Goal: Information Seeking & Learning: Find specific fact

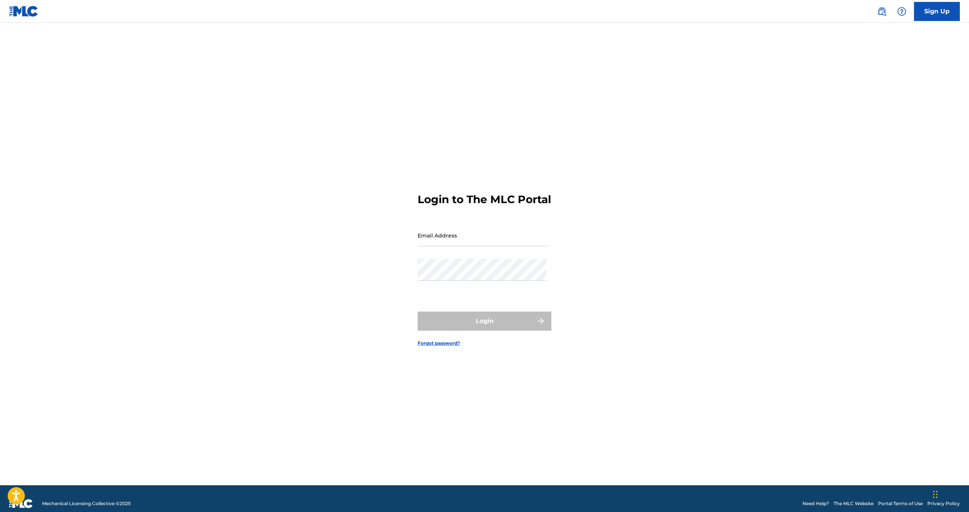
click at [433, 245] on input "Email Address" at bounding box center [482, 236] width 129 height 22
type input "[EMAIL_ADDRESS][DOMAIN_NAME]"
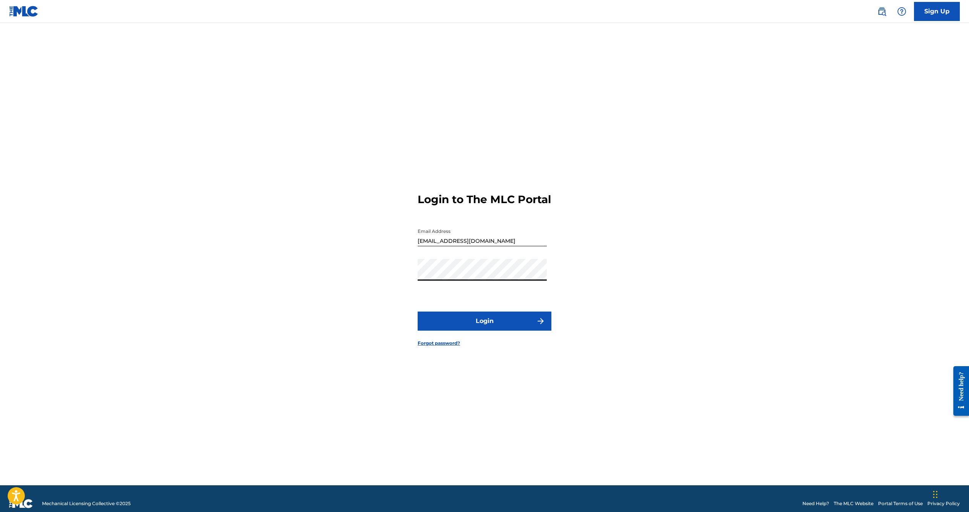
click at [418, 312] on button "Login" at bounding box center [485, 321] width 134 height 19
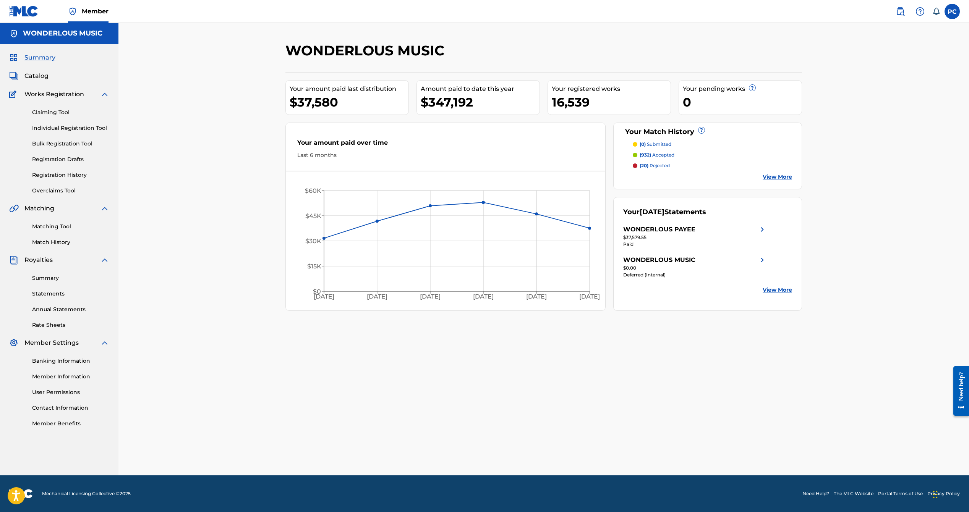
click at [41, 76] on span "Catalog" at bounding box center [36, 75] width 24 height 9
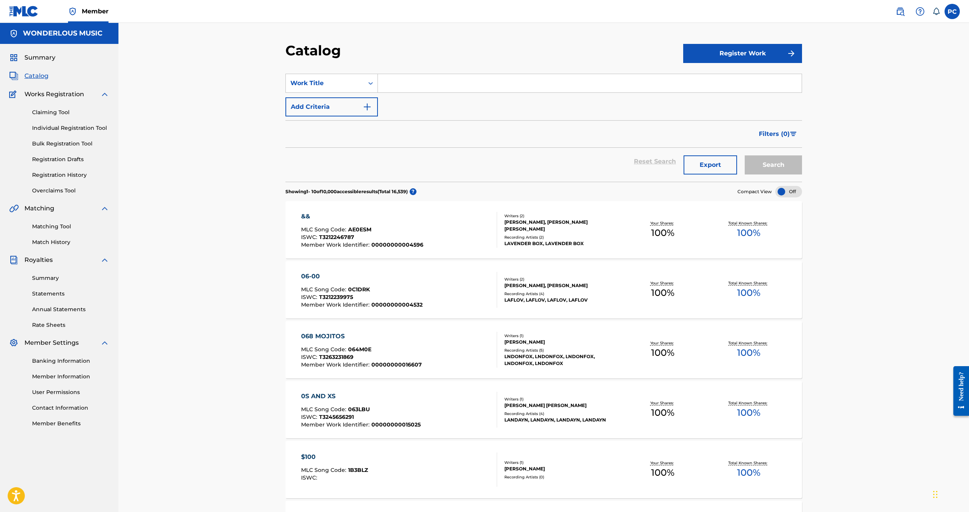
click at [425, 89] on input "Search Form" at bounding box center [590, 83] width 424 height 18
type input "count on you"
click at [745, 156] on button "Search" at bounding box center [773, 165] width 57 height 19
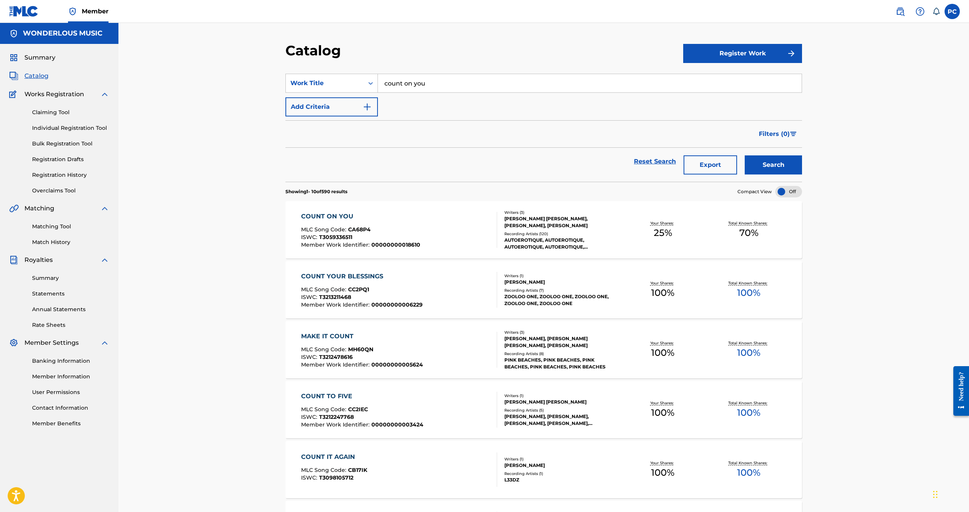
click at [320, 212] on div "COUNT ON YOU" at bounding box center [360, 216] width 119 height 9
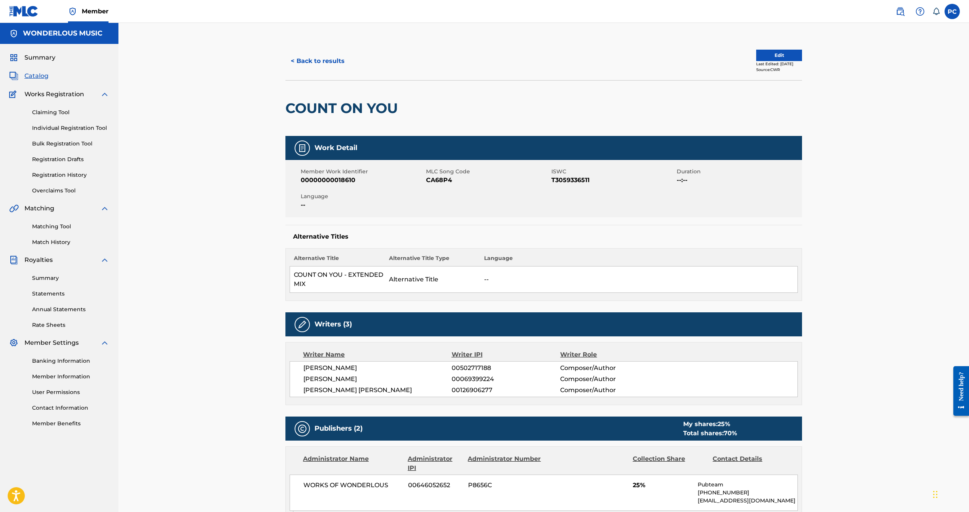
scroll to position [0, 0]
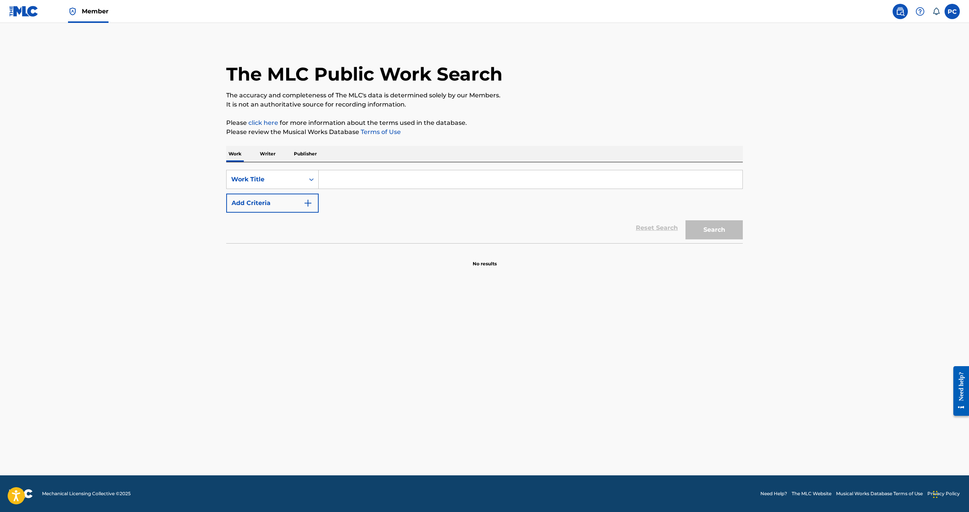
click at [358, 182] on input "Search Form" at bounding box center [531, 179] width 424 height 18
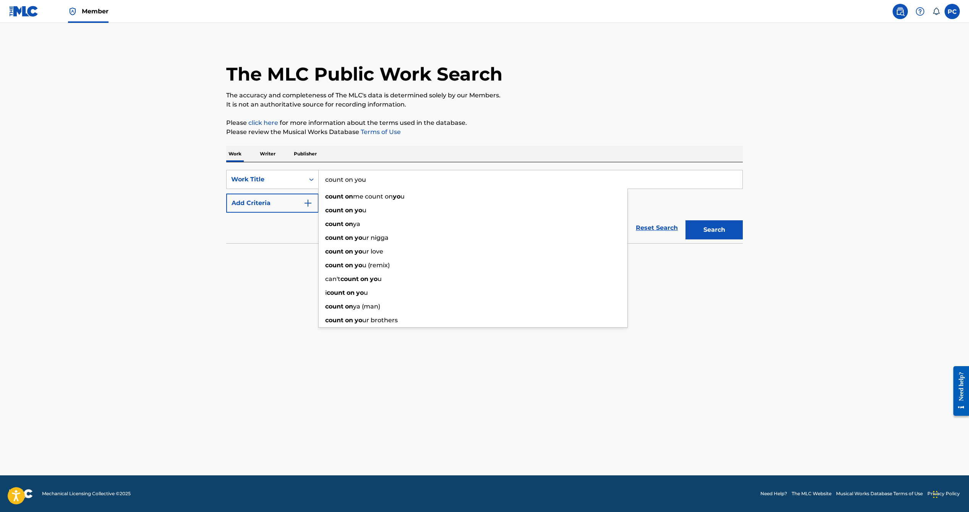
type input "count on you"
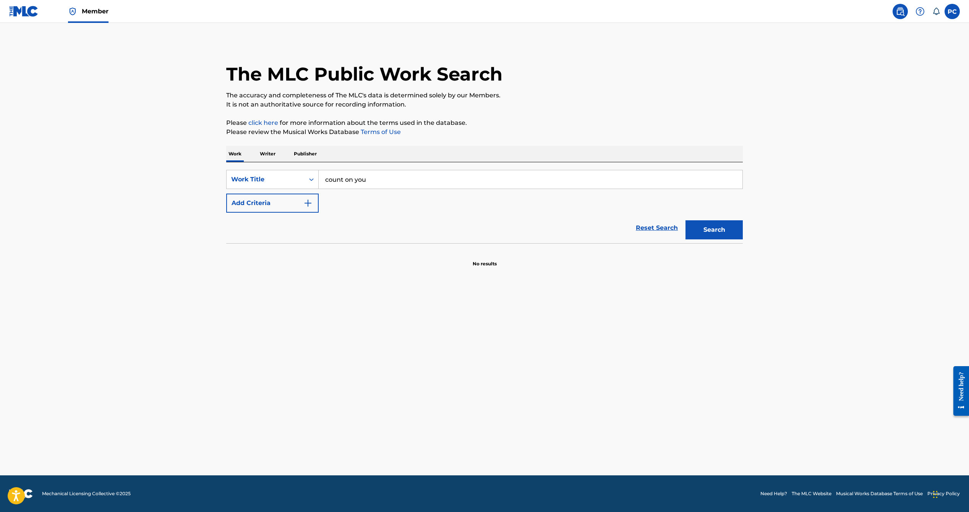
click at [248, 199] on button "Add Criteria" at bounding box center [272, 203] width 92 height 19
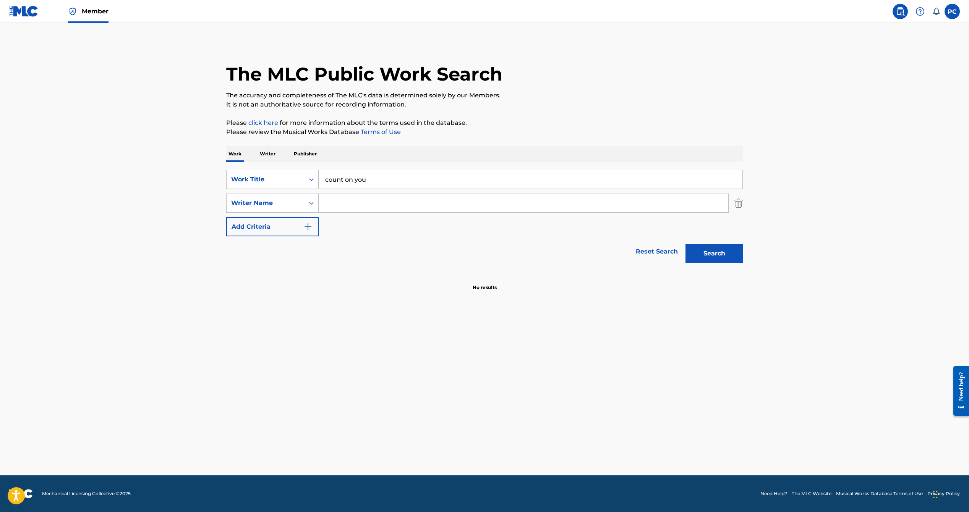
click at [332, 204] on input "Search Form" at bounding box center [524, 203] width 410 height 18
click at [686, 244] on button "Search" at bounding box center [714, 253] width 57 height 19
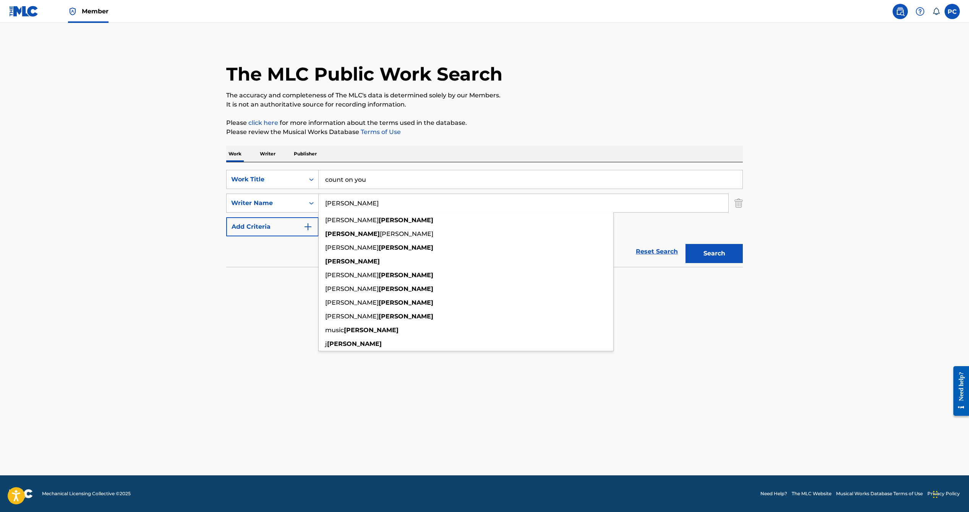
type input "[PERSON_NAME]"
click at [686, 244] on button "Search" at bounding box center [714, 253] width 57 height 19
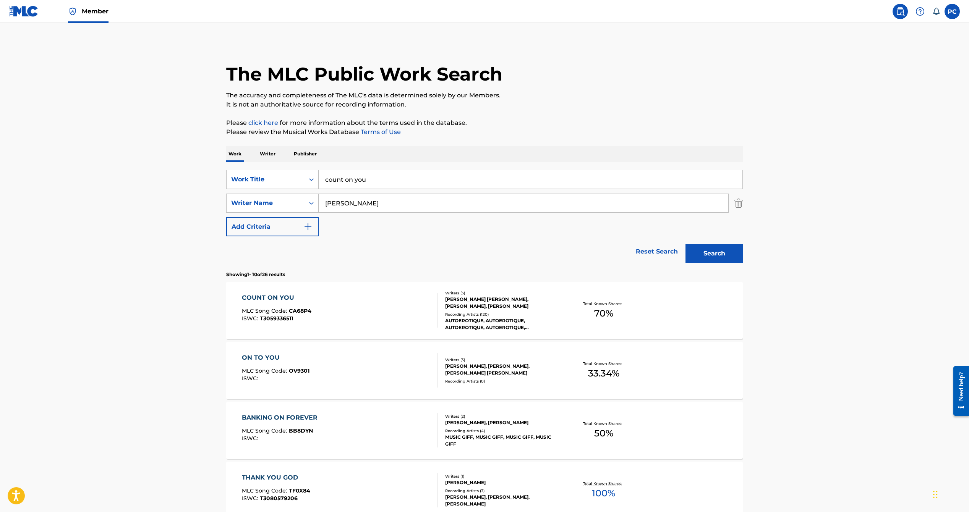
click at [269, 292] on div "COUNT ON YOU MLC Song Code : CA68P4 ISWC : T3059336511 Writers ( 3 ) [PERSON_NA…" at bounding box center [484, 310] width 517 height 57
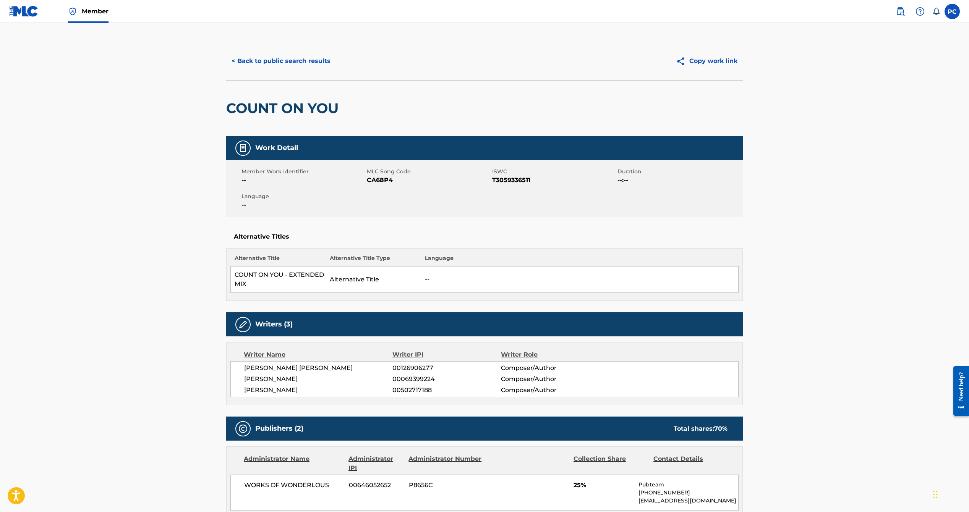
click at [705, 58] on button "Copy work link" at bounding box center [707, 61] width 72 height 19
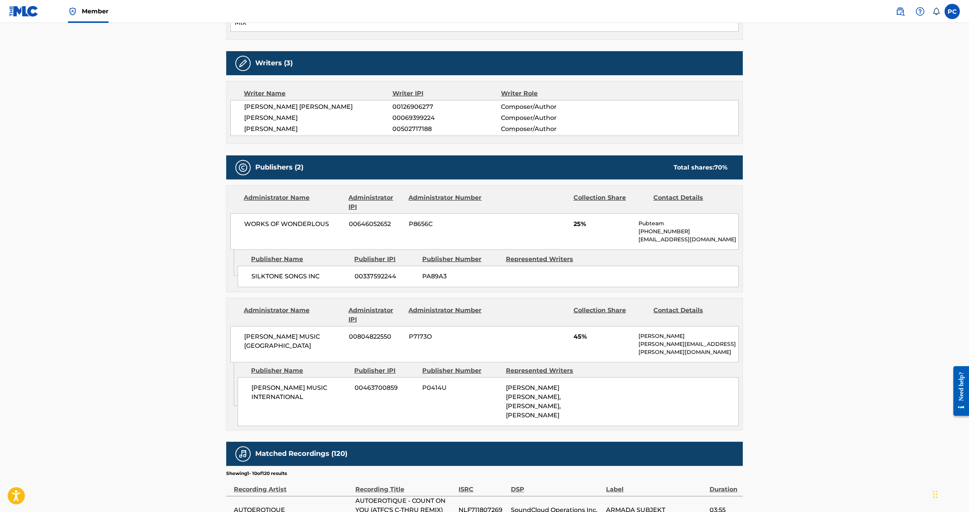
scroll to position [265, 0]
